Goal: Transaction & Acquisition: Purchase product/service

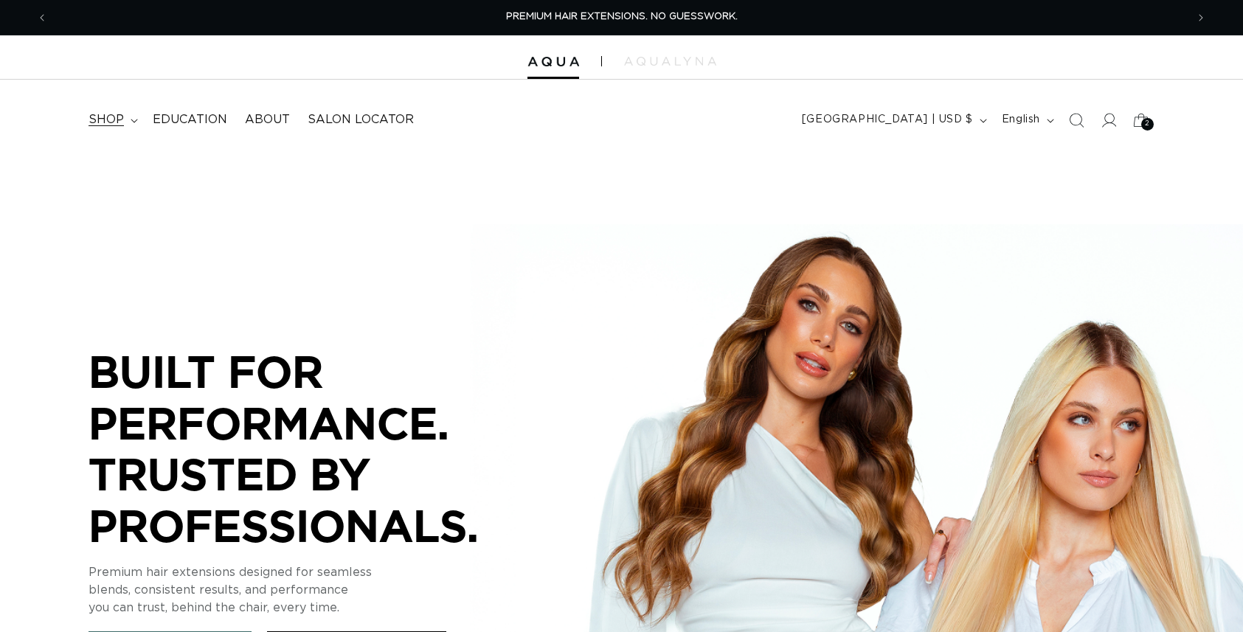
click at [108, 122] on span "shop" at bounding box center [106, 119] width 35 height 15
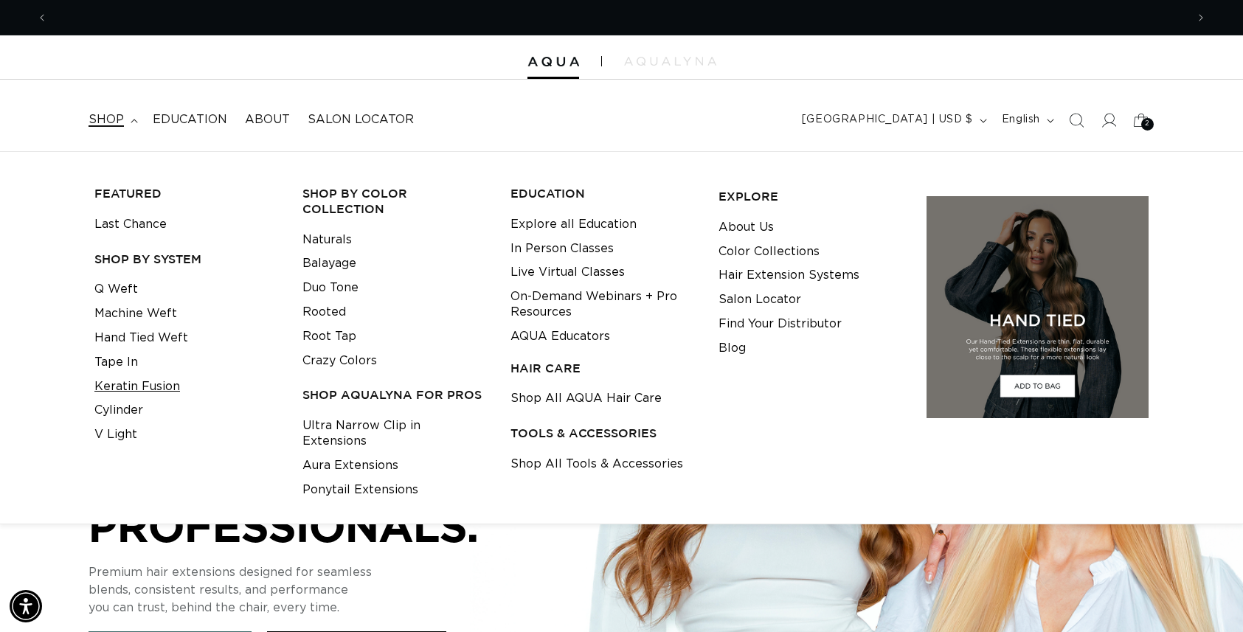
click at [145, 389] on link "Keratin Fusion" at bounding box center [137, 387] width 86 height 24
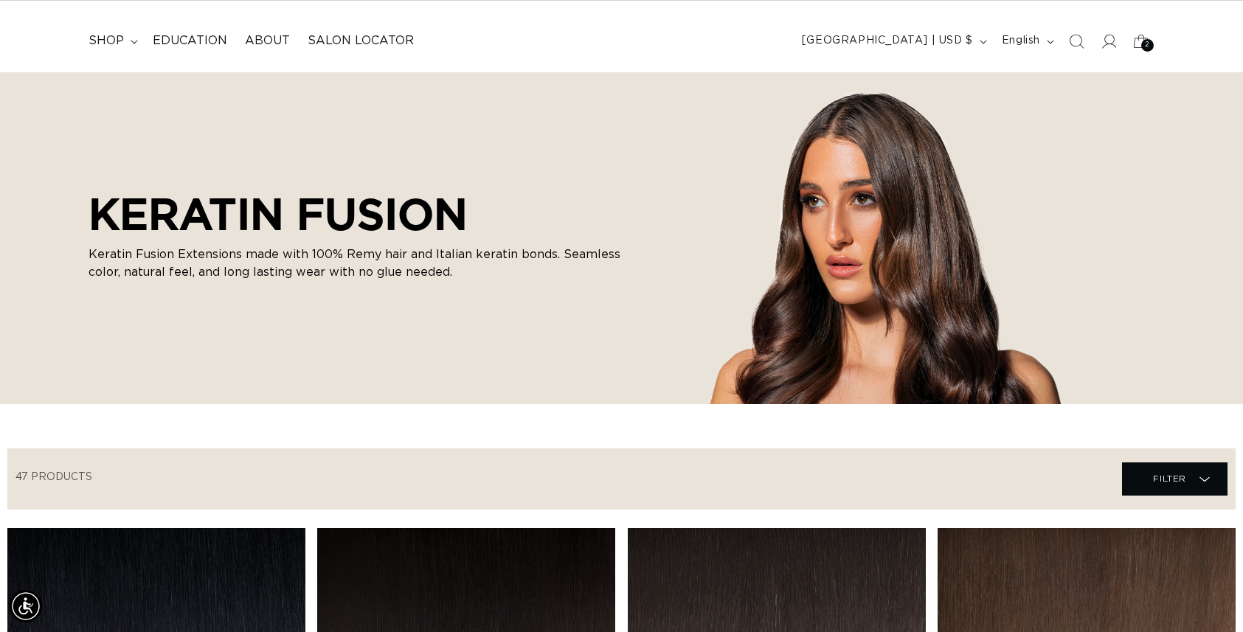
scroll to position [0, 1138]
click at [1074, 44] on icon "Search" at bounding box center [1075, 40] width 15 height 15
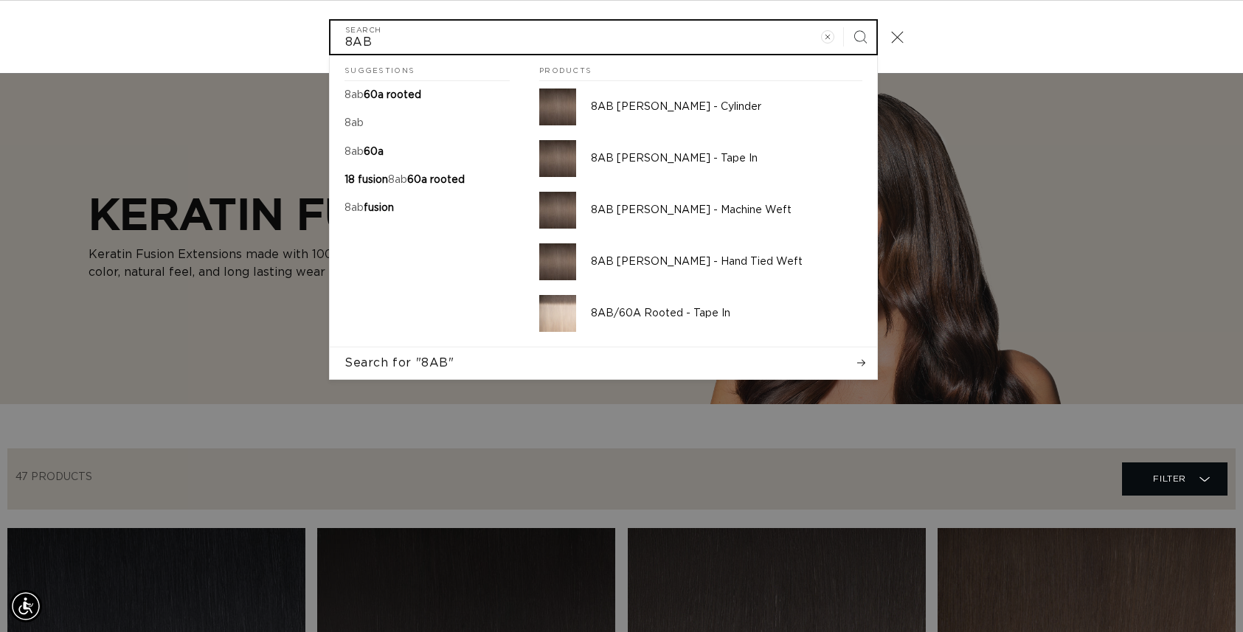
type input "8AB"
click at [844, 21] on button "Search" at bounding box center [860, 37] width 32 height 32
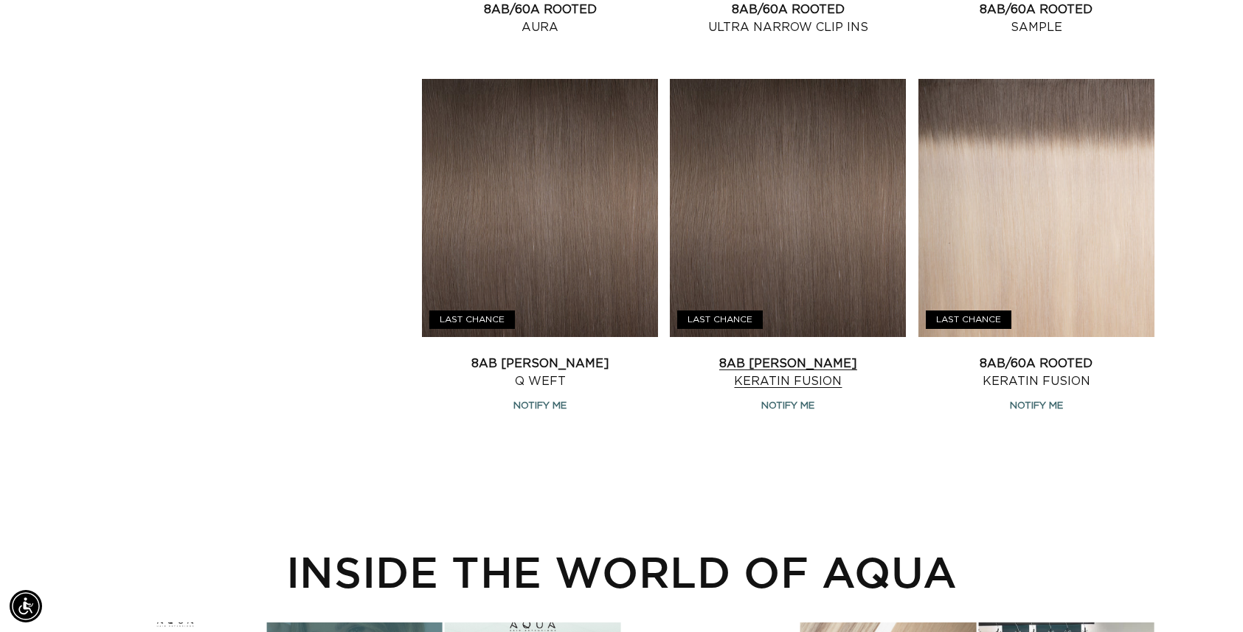
click at [767, 355] on link "8AB Ash Brown Keratin Fusion" at bounding box center [788, 372] width 236 height 35
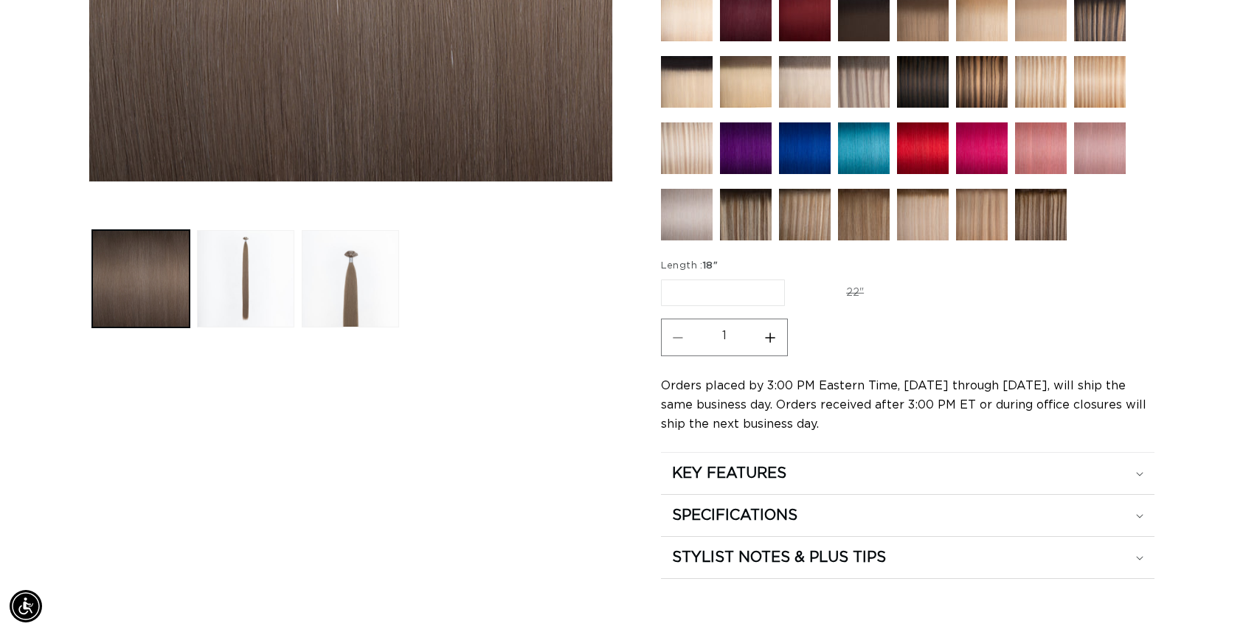
scroll to position [530, 0]
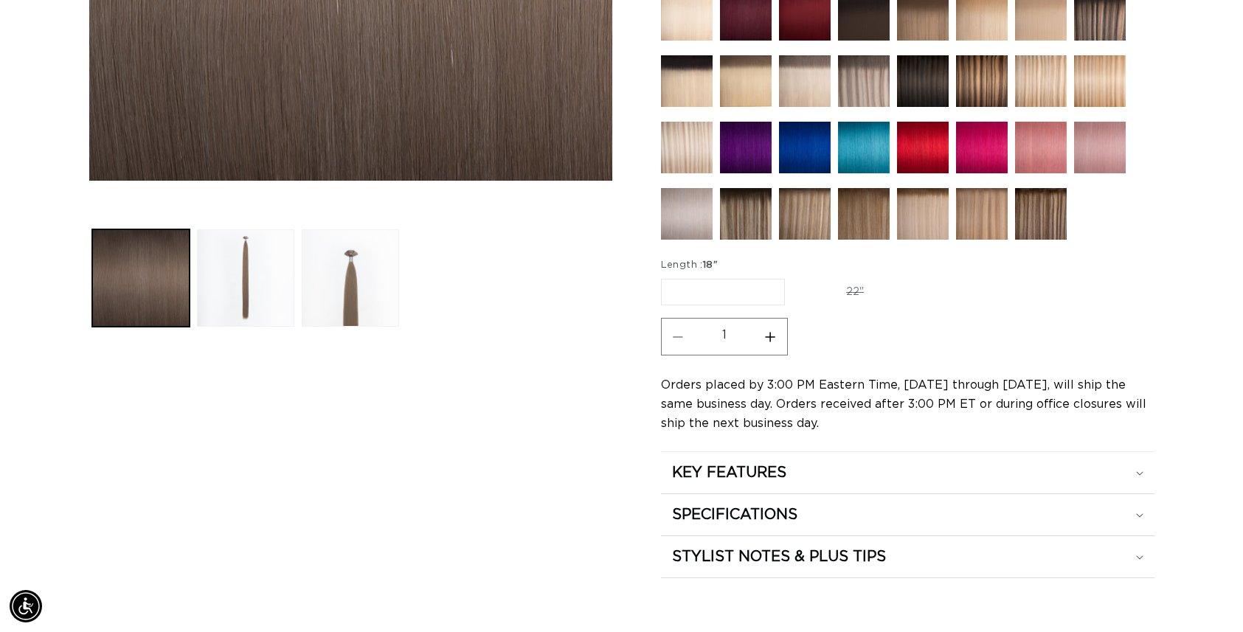
click at [691, 273] on legend "Length : 18"" at bounding box center [690, 265] width 58 height 15
click at [736, 302] on label "18" Variant sold out or unavailable" at bounding box center [723, 292] width 124 height 27
click at [665, 277] on input "18" Variant sold out or unavailable" at bounding box center [665, 276] width 1 height 1
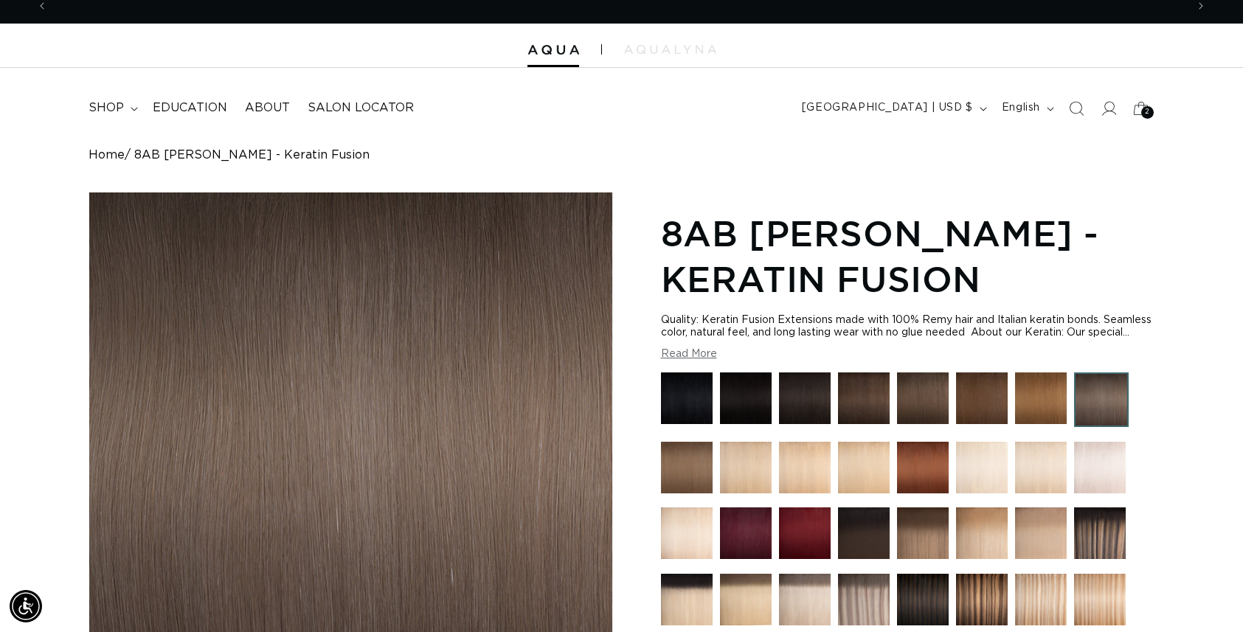
scroll to position [0, 0]
